Goal: Task Accomplishment & Management: Manage account settings

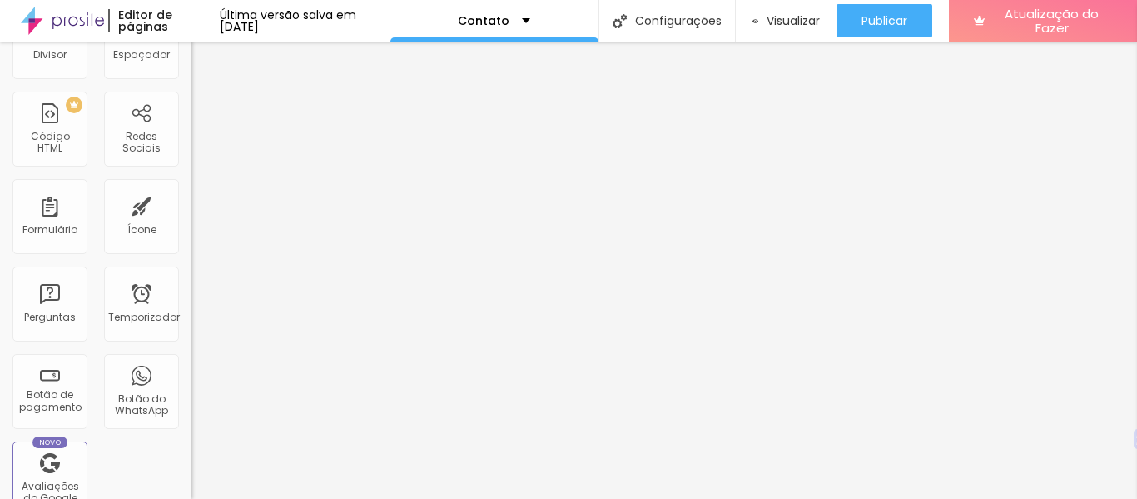
scroll to position [355, 0]
click at [42, 390] on font "Botão de pagamento" at bounding box center [50, 399] width 62 height 26
click at [53, 391] on font "Botão de pagamento" at bounding box center [50, 399] width 62 height 26
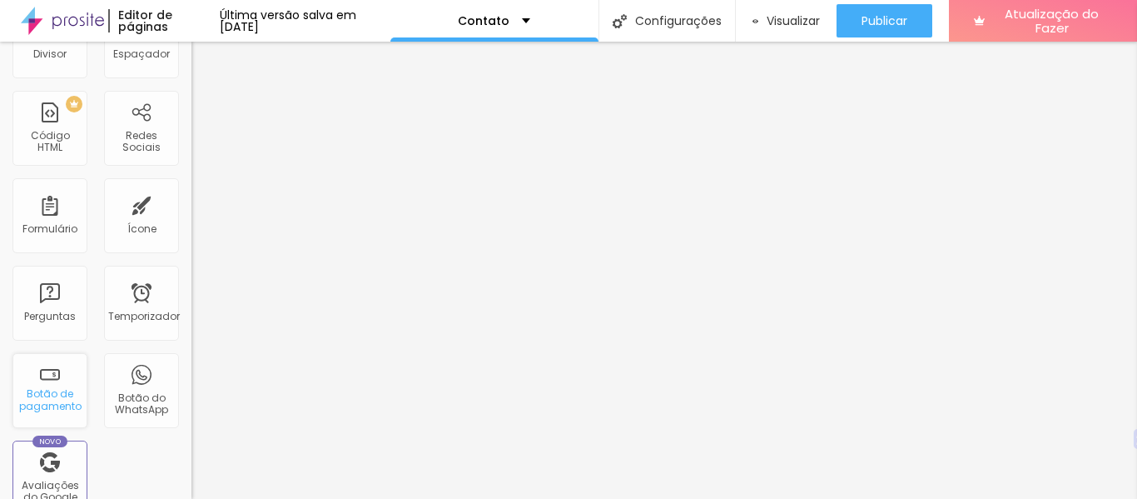
click at [53, 391] on font "Botão de pagamento" at bounding box center [50, 399] width 62 height 26
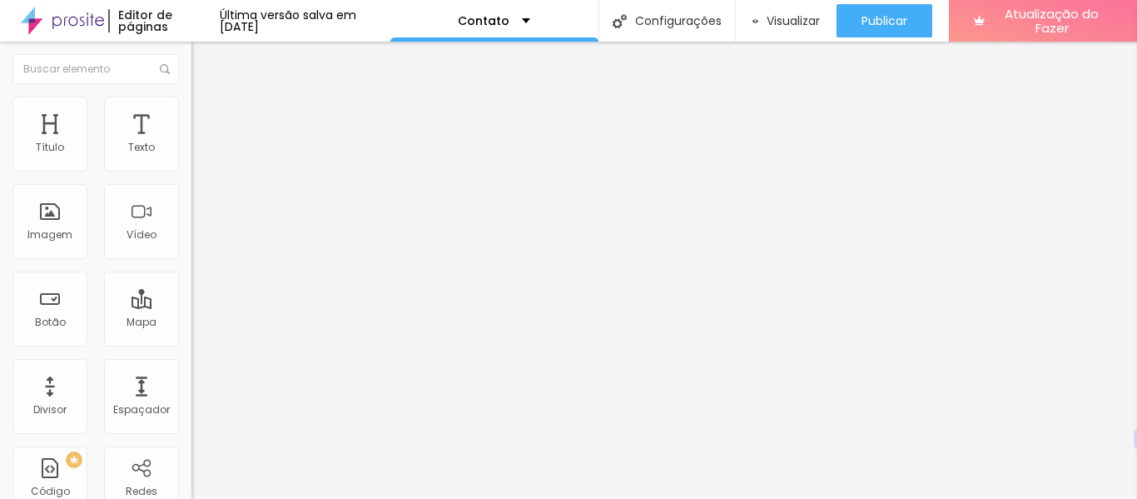
scroll to position [10, 0]
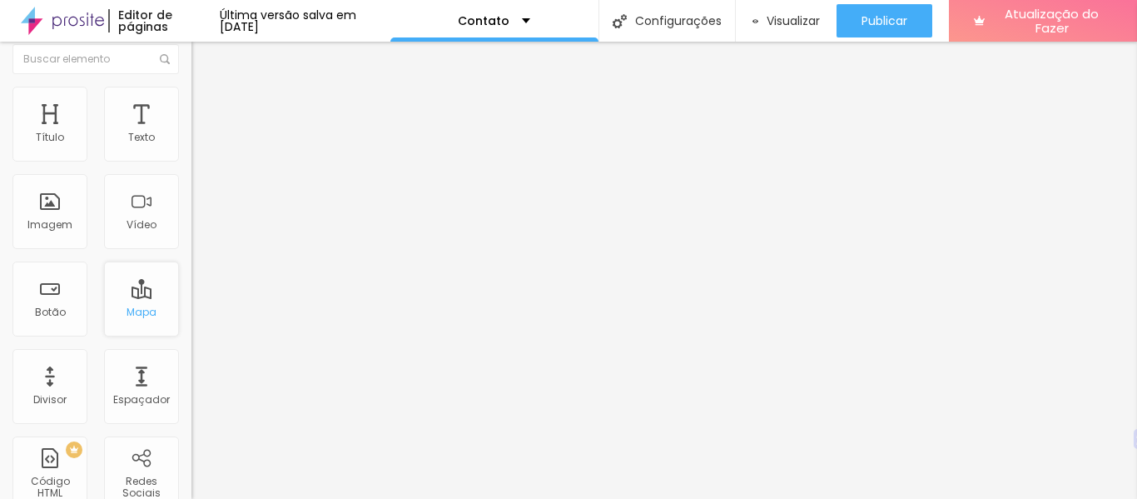
click at [137, 296] on div "Mapa" at bounding box center [141, 298] width 75 height 75
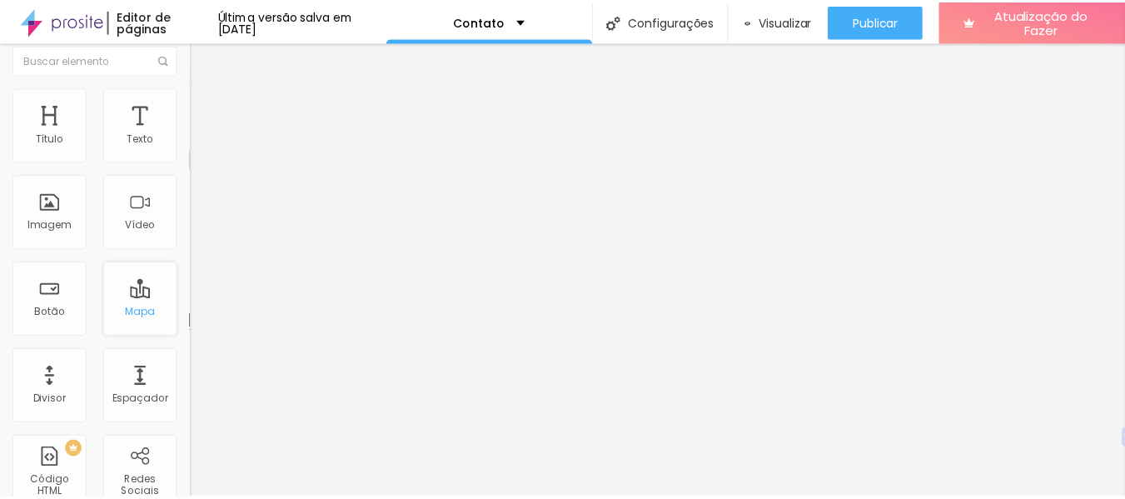
scroll to position [0, 0]
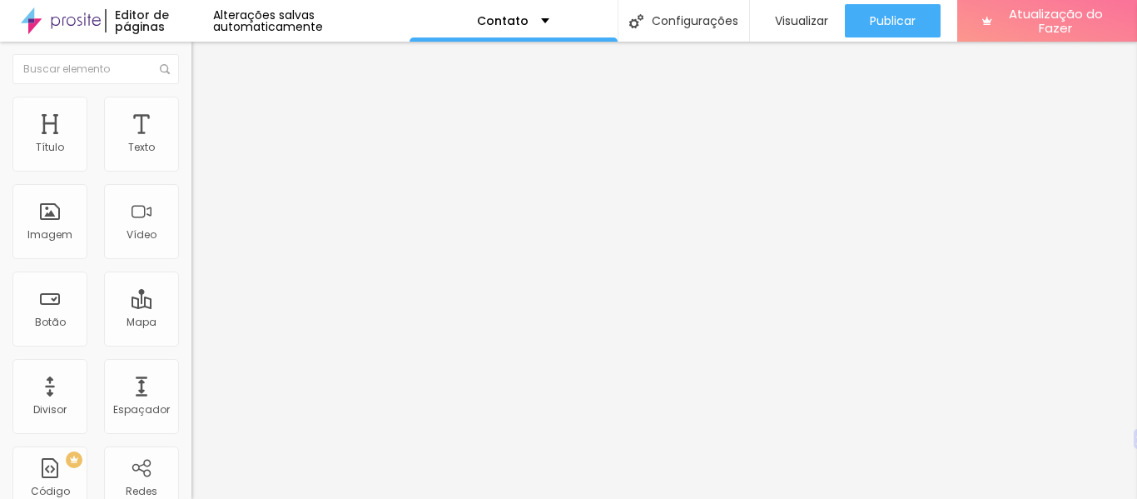
click at [191, 156] on input "Alboom Brasil" at bounding box center [291, 148] width 200 height 17
type input "A"
type input "Belo Horizonte"
click at [191, 331] on div "Editar nulo Conteúdo Estilo Avançado Endereço Belo Horizonte Alinhamento 15 Amp…" at bounding box center [286, 270] width 191 height 457
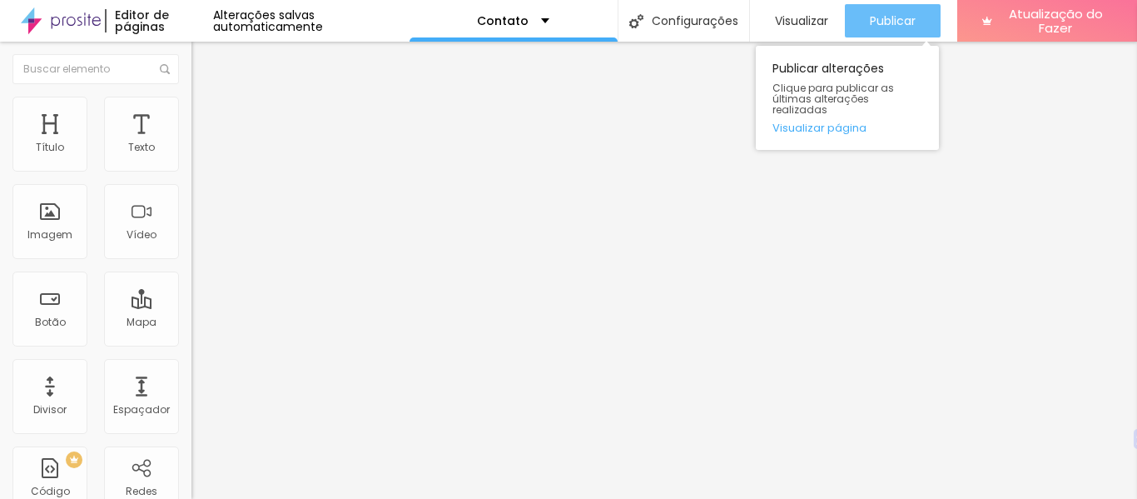
click at [885, 19] on font "Publicar" at bounding box center [893, 20] width 46 height 17
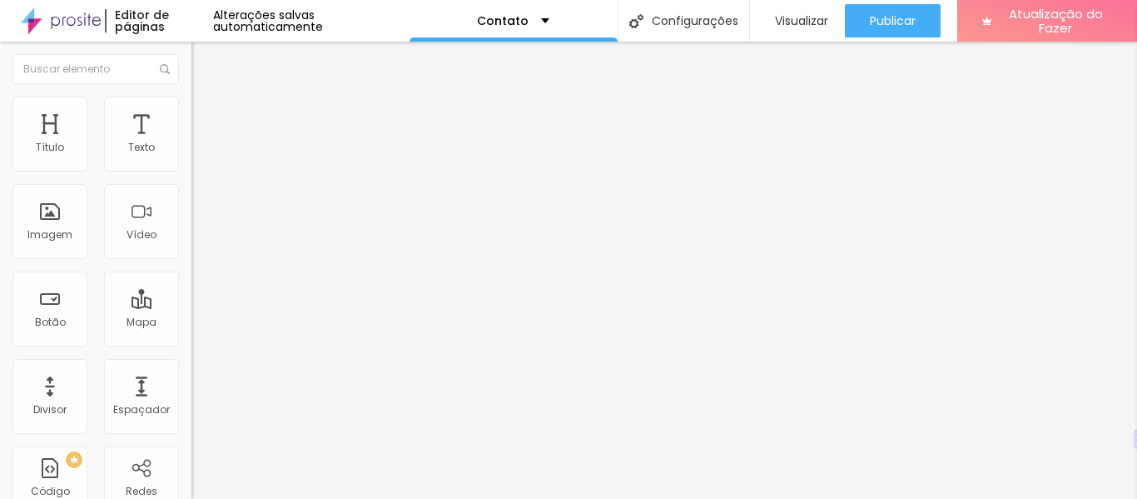
click at [191, 113] on img at bounding box center [198, 120] width 15 height 15
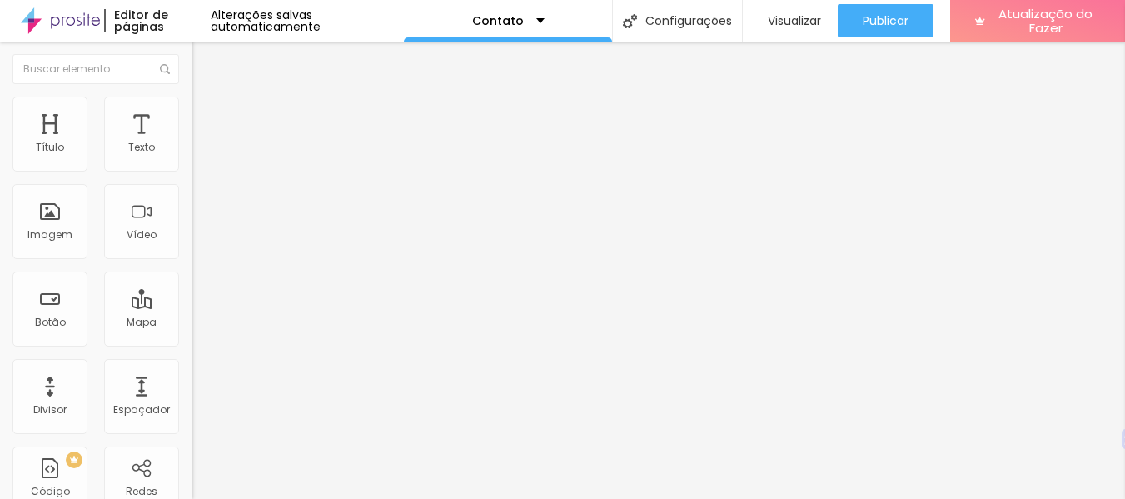
click at [206, 112] on font "Estilo" at bounding box center [219, 108] width 26 height 14
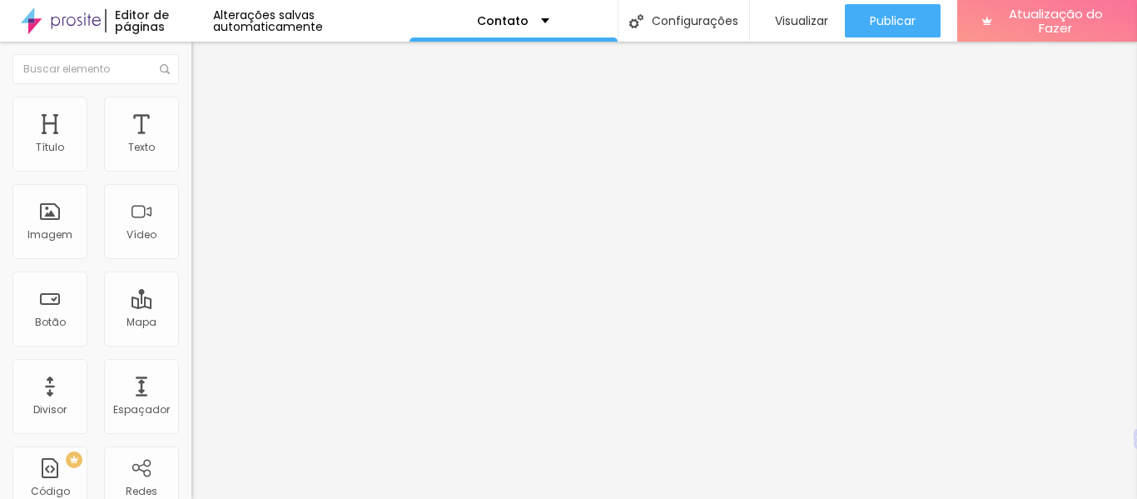
click at [191, 95] on img at bounding box center [198, 87] width 15 height 15
click at [204, 62] on img "button" at bounding box center [210, 60] width 13 height 13
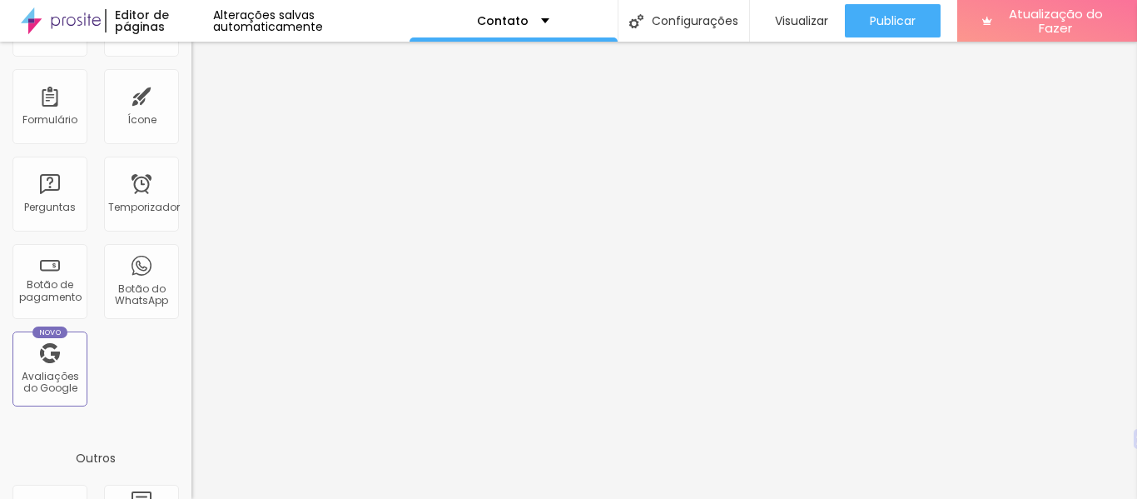
scroll to position [460, 0]
click at [45, 283] on font "Botão de pagamento" at bounding box center [50, 294] width 62 height 26
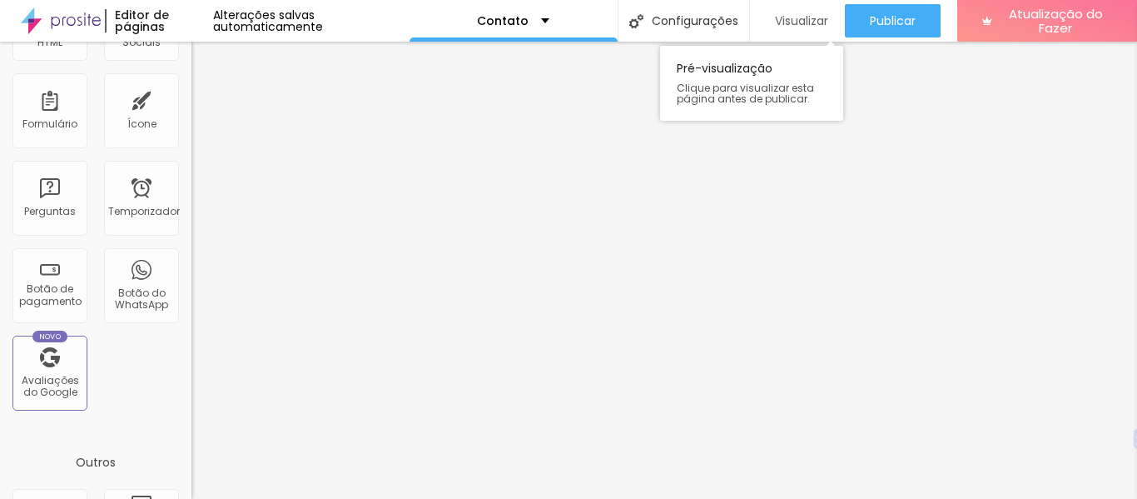
click at [780, 27] on font "Visualizar" at bounding box center [801, 20] width 53 height 17
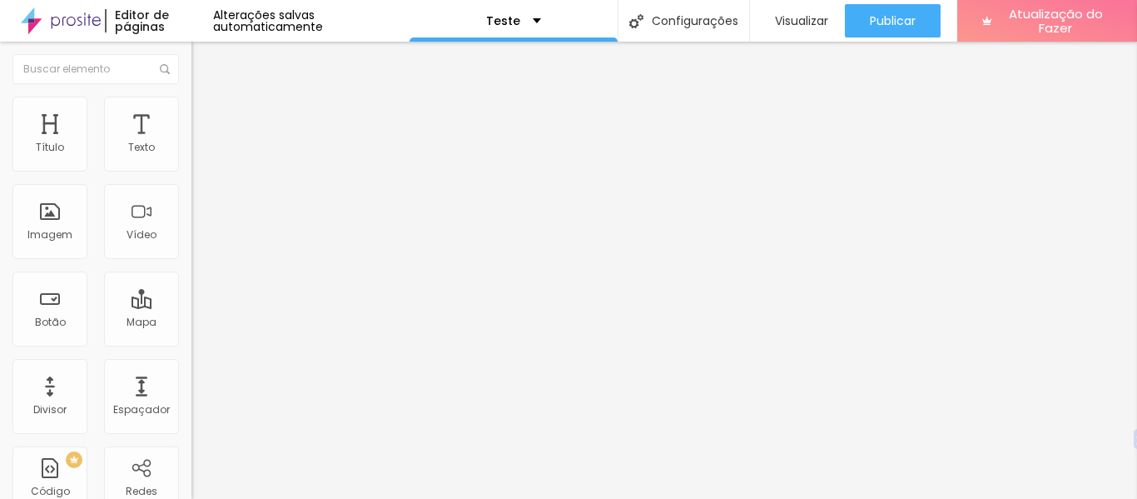
click at [191, 340] on input "https://" at bounding box center [291, 334] width 200 height 17
paste input "[URL][DOMAIN_NAME]"
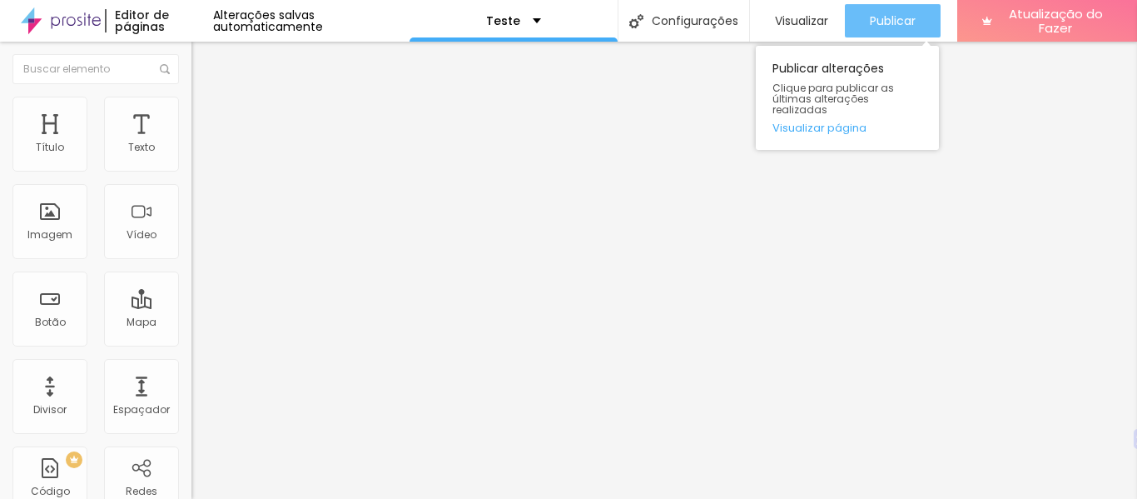
type input "https://http://wa.me/5531975820047"
click at [902, 17] on font "Publicar" at bounding box center [893, 20] width 46 height 17
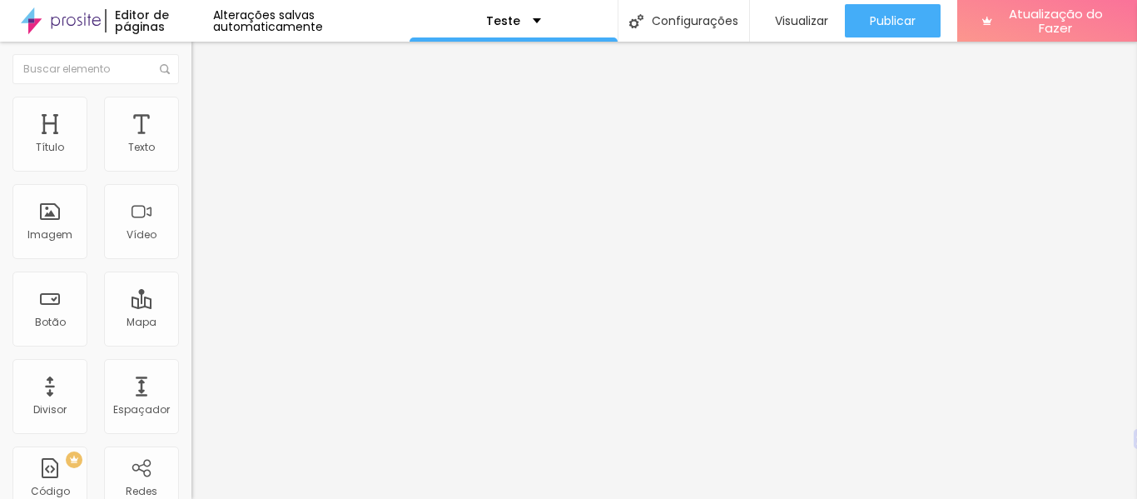
click at [204, 62] on img "button" at bounding box center [210, 60] width 13 height 13
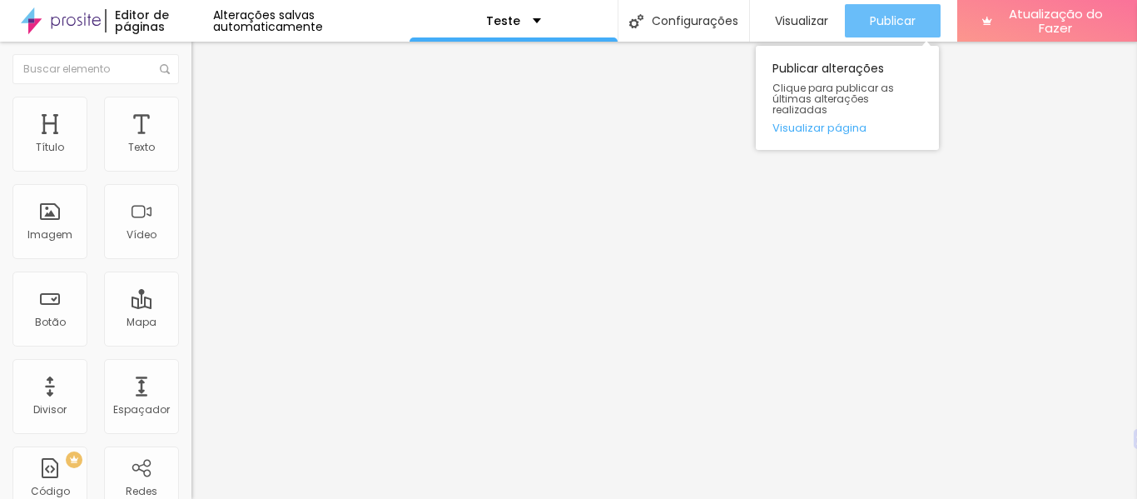
click at [906, 15] on font "Publicar" at bounding box center [893, 20] width 46 height 17
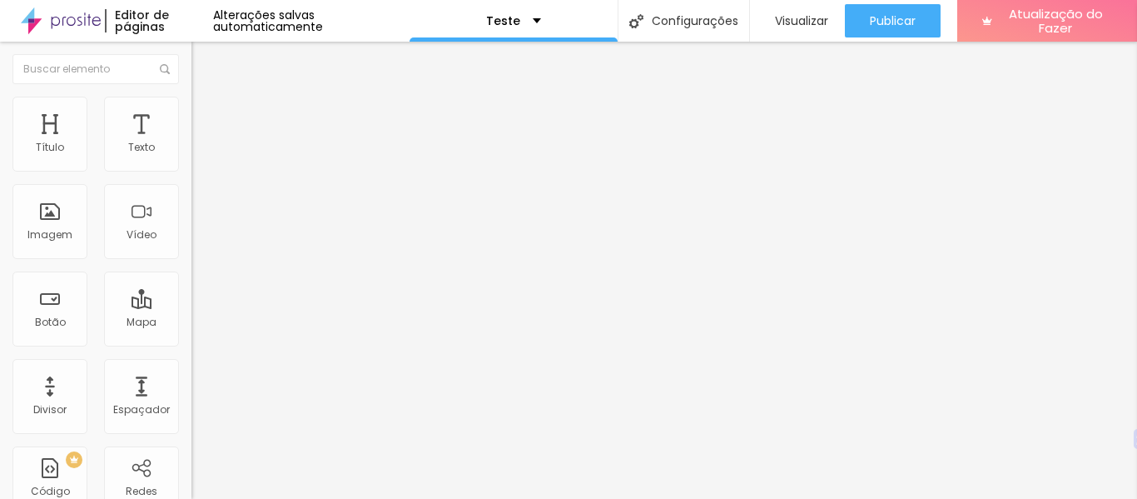
click at [191, 343] on input "https://" at bounding box center [291, 334] width 200 height 17
paste input "https://linktr.ee/elementosurpresafotos?utm_source=linktree_profile_share&ltsid…"
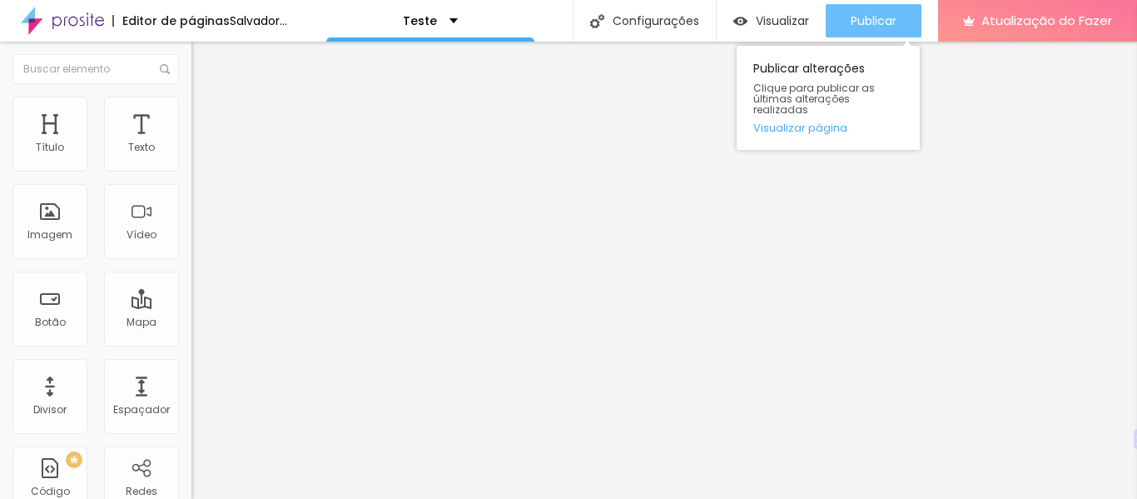
type input "https://[URL][DOMAIN_NAME]"
click at [886, 19] on font "Publicar" at bounding box center [874, 20] width 46 height 17
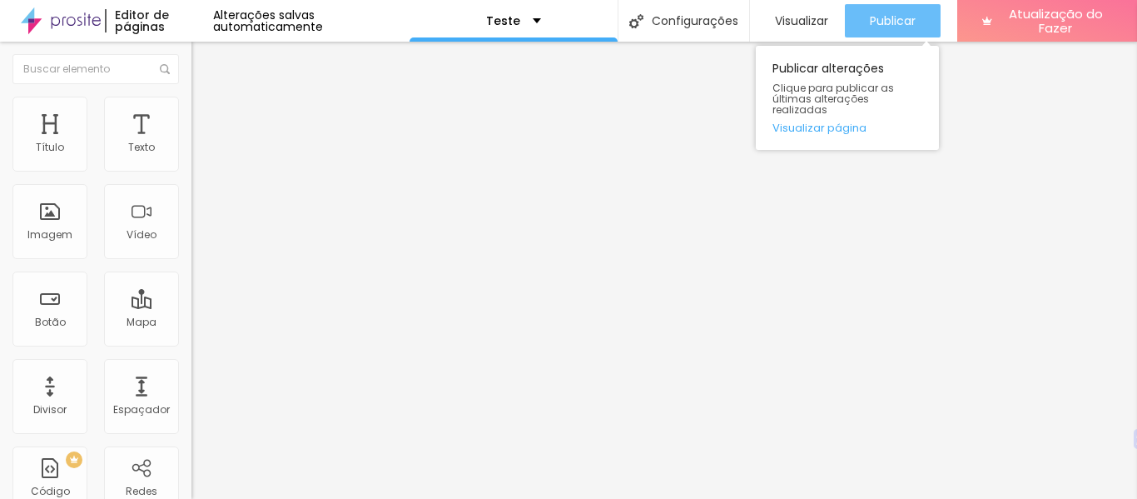
click at [911, 25] on font "Publicar" at bounding box center [893, 20] width 46 height 17
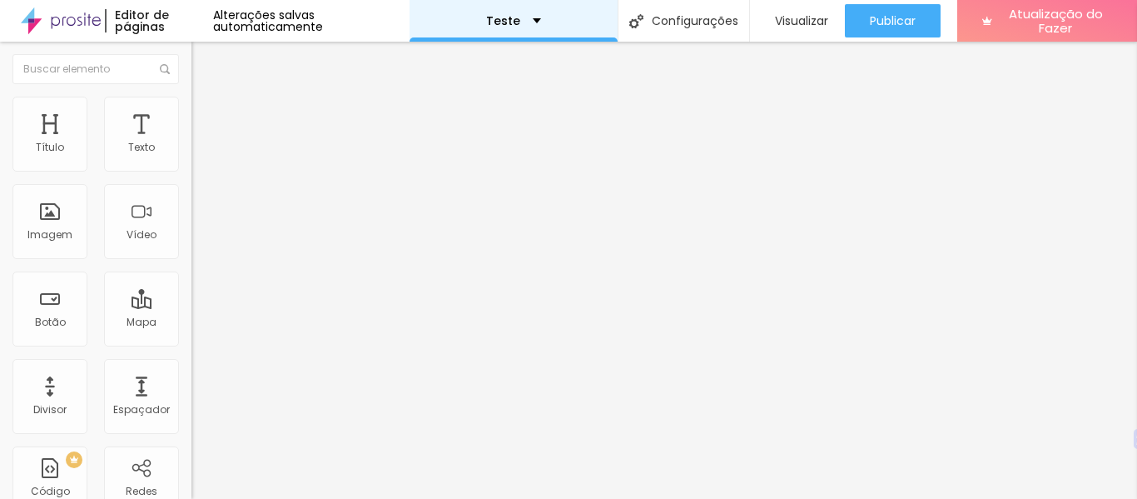
click at [497, 16] on font "Teste" at bounding box center [503, 20] width 34 height 17
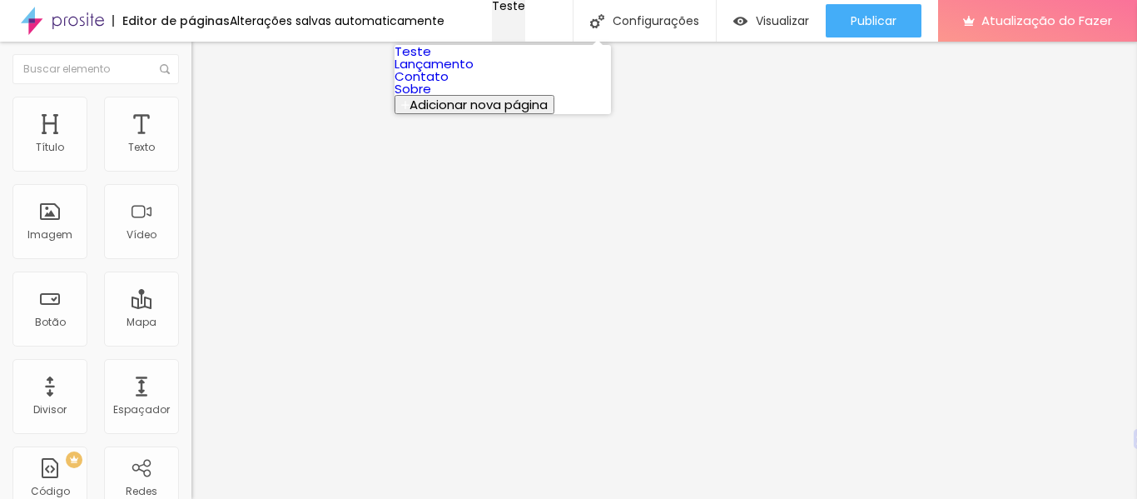
click at [497, 14] on font "Teste" at bounding box center [508, 6] width 33 height 17
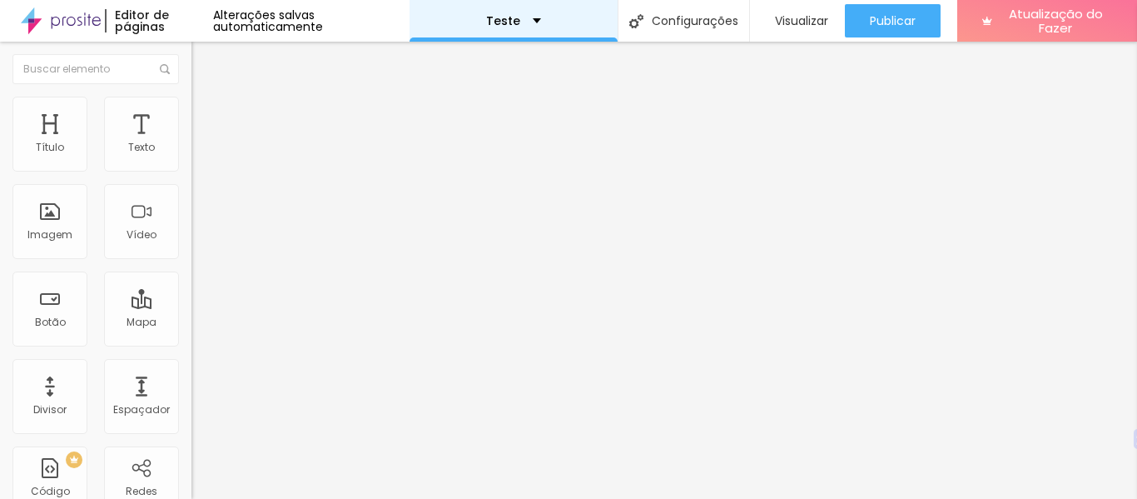
click at [497, 16] on font "Teste" at bounding box center [503, 20] width 34 height 17
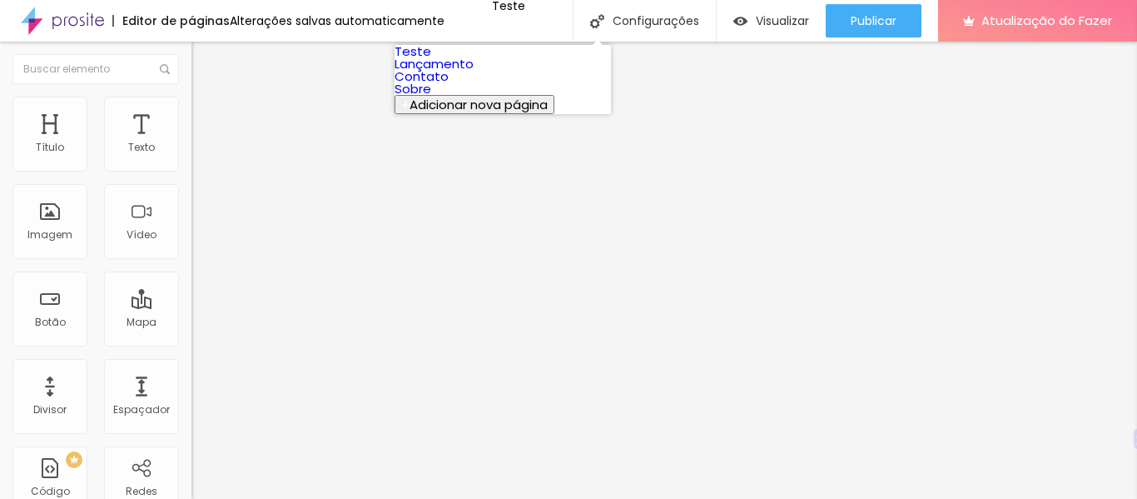
click at [431, 97] on link "Sobre" at bounding box center [413, 88] width 37 height 17
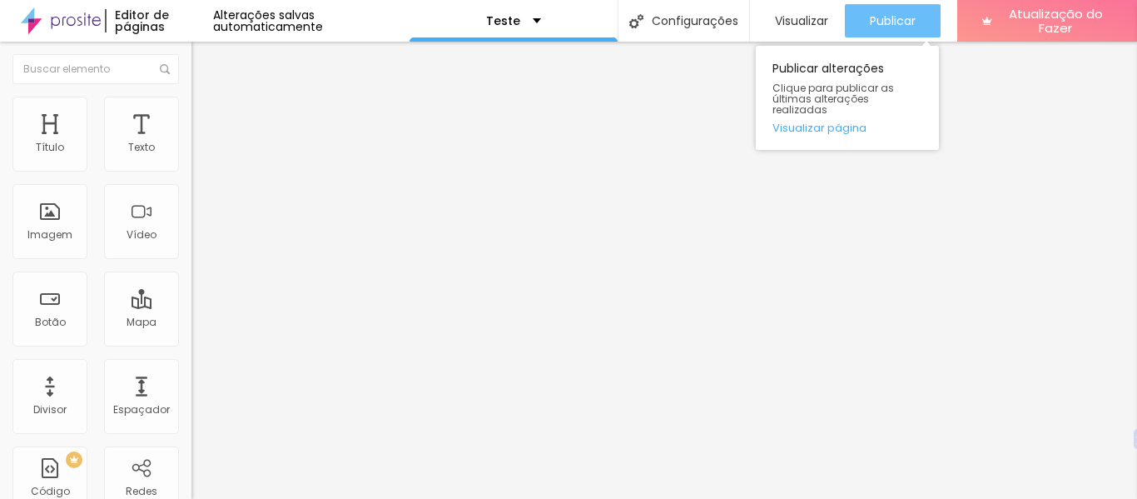
click at [889, 20] on font "Publicar" at bounding box center [893, 20] width 46 height 17
click at [894, 7] on div "Publicar" at bounding box center [893, 20] width 46 height 33
click at [861, 12] on button "Publicar" at bounding box center [893, 20] width 96 height 33
click at [888, 19] on font "Publicar" at bounding box center [893, 20] width 46 height 17
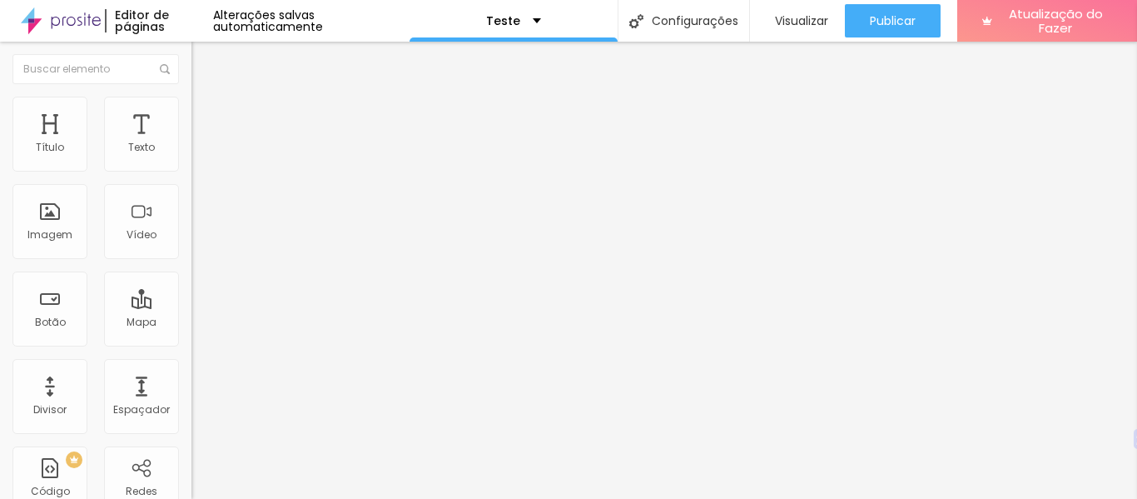
click at [191, 343] on input "https://[URL][DOMAIN_NAME]" at bounding box center [291, 334] width 200 height 17
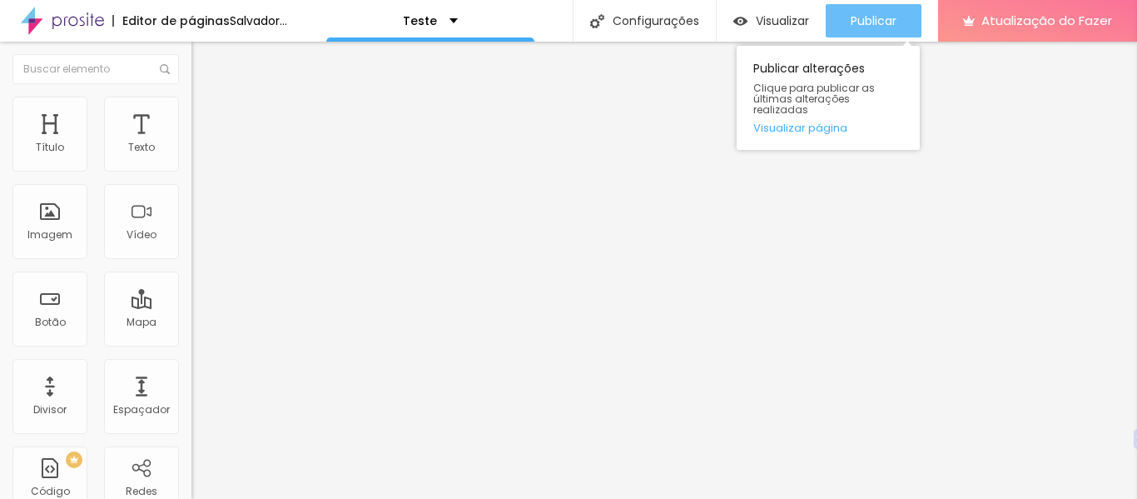
type input "[URL][DOMAIN_NAME]"
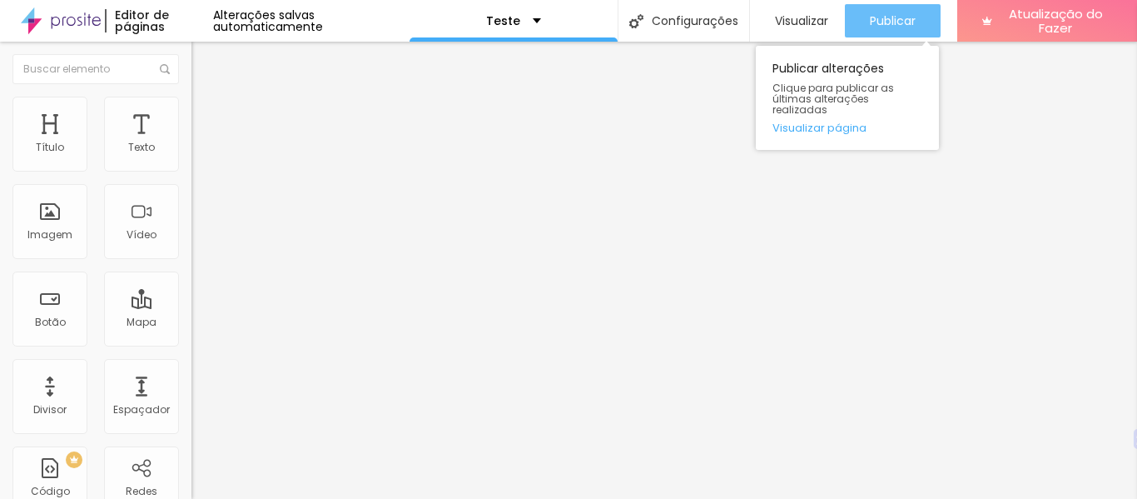
click at [872, 11] on div "Publicar" at bounding box center [893, 20] width 46 height 33
